Goal: Task Accomplishment & Management: Use online tool/utility

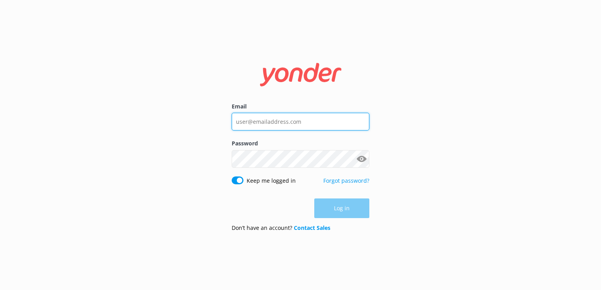
click at [280, 116] on input "Email" at bounding box center [301, 122] width 138 height 18
type input "[EMAIL_ADDRESS][DOMAIN_NAME]"
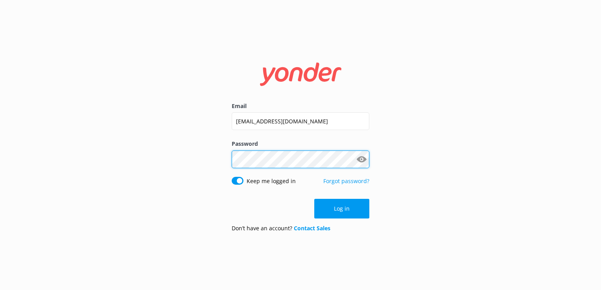
click button "Log in" at bounding box center [341, 209] width 55 height 20
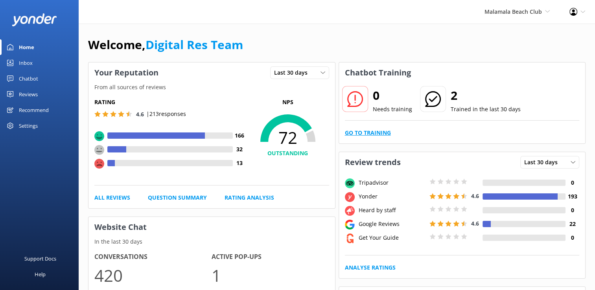
click at [378, 135] on link "Go to Training" at bounding box center [368, 133] width 46 height 9
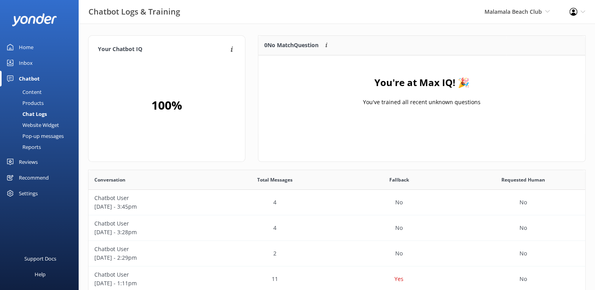
scroll to position [6, 6]
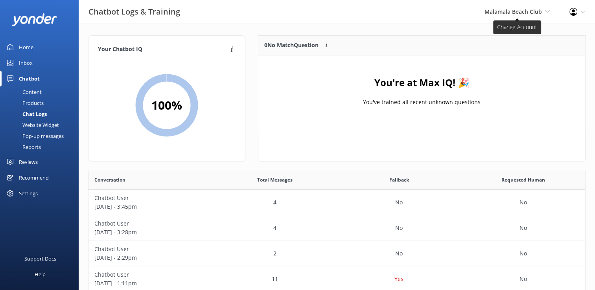
click at [519, 10] on span "Malamala Beach Club" at bounding box center [513, 11] width 57 height 7
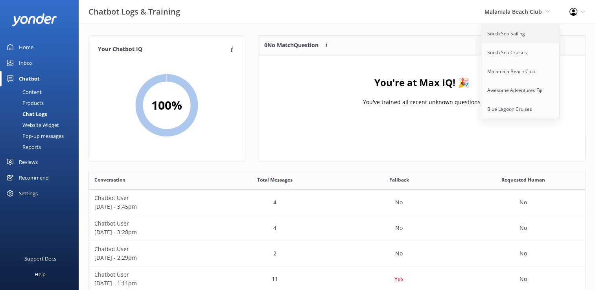
click at [514, 34] on link "South Sea Sailing" at bounding box center [521, 33] width 79 height 19
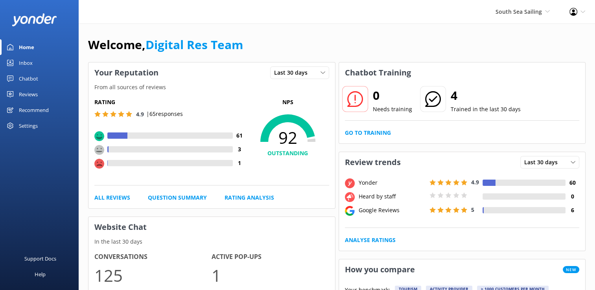
click at [373, 139] on div "0 Needs training 4 Trained in the last 30 days Go to Training" at bounding box center [462, 113] width 247 height 61
click at [376, 131] on link "Go to Training" at bounding box center [368, 133] width 46 height 9
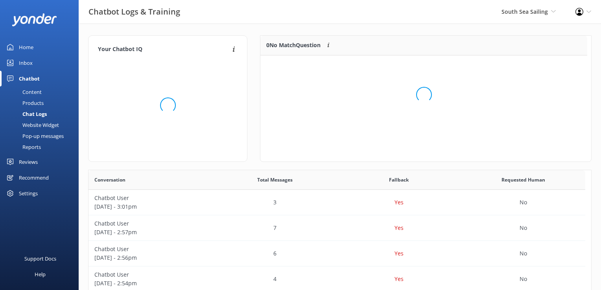
scroll to position [6, 6]
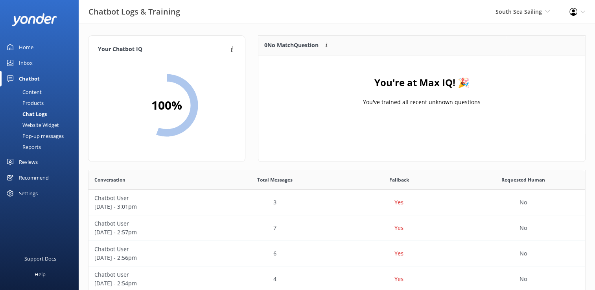
click at [22, 62] on div "Inbox" at bounding box center [26, 63] width 14 height 16
